Goal: Information Seeking & Learning: Stay updated

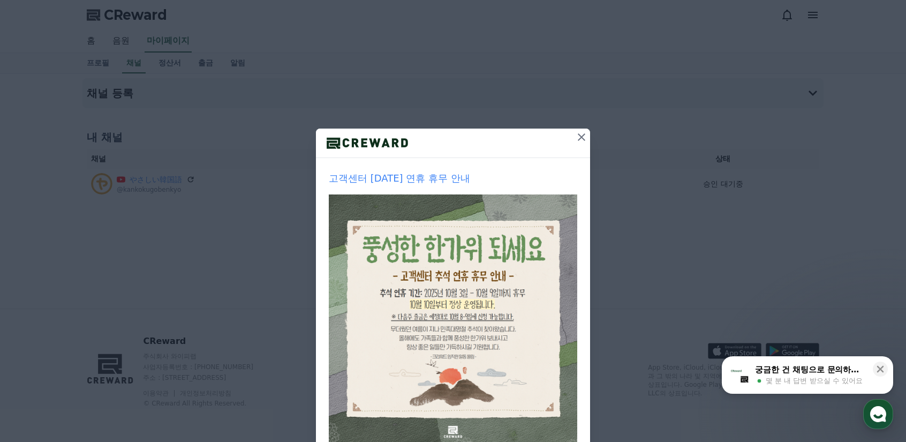
click at [563, 131] on div at bounding box center [453, 142] width 274 height 29
click at [575, 139] on icon at bounding box center [581, 137] width 13 height 13
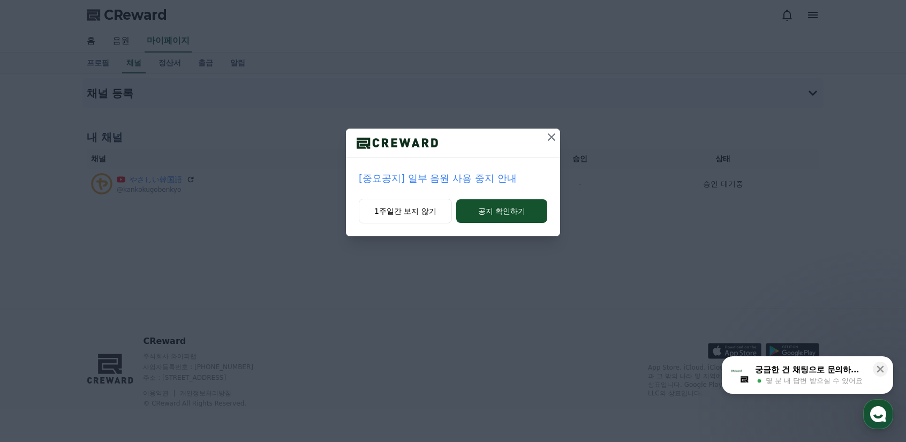
click at [462, 175] on p "[중요공지] 일부 음원 사용 중지 안내" at bounding box center [453, 178] width 188 height 15
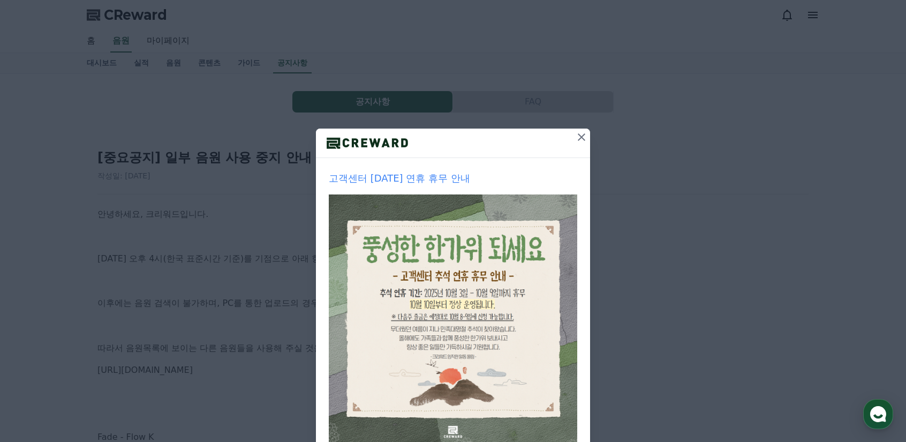
click at [578, 135] on icon at bounding box center [581, 136] width 7 height 7
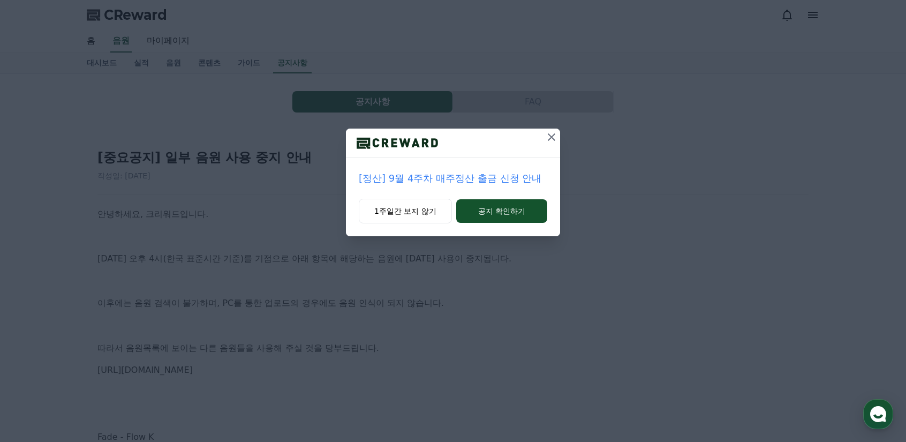
click at [553, 144] on button at bounding box center [551, 136] width 17 height 17
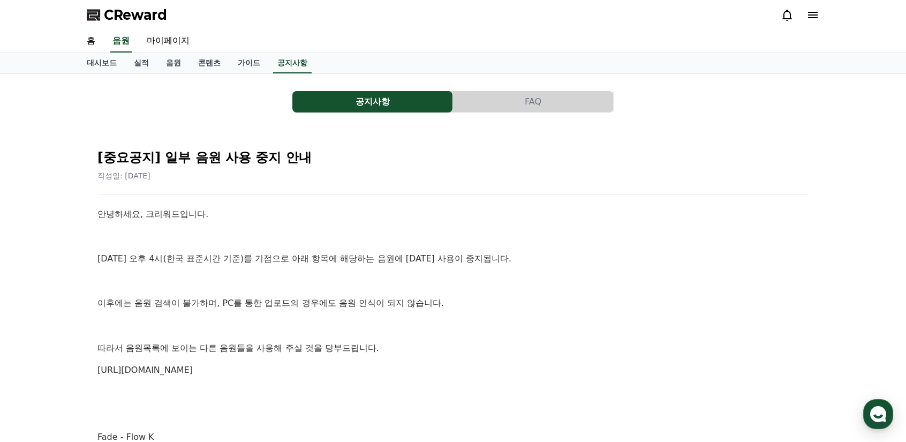
drag, startPoint x: 315, startPoint y: 266, endPoint x: 281, endPoint y: 27, distance: 241.8
